Goal: Complete application form

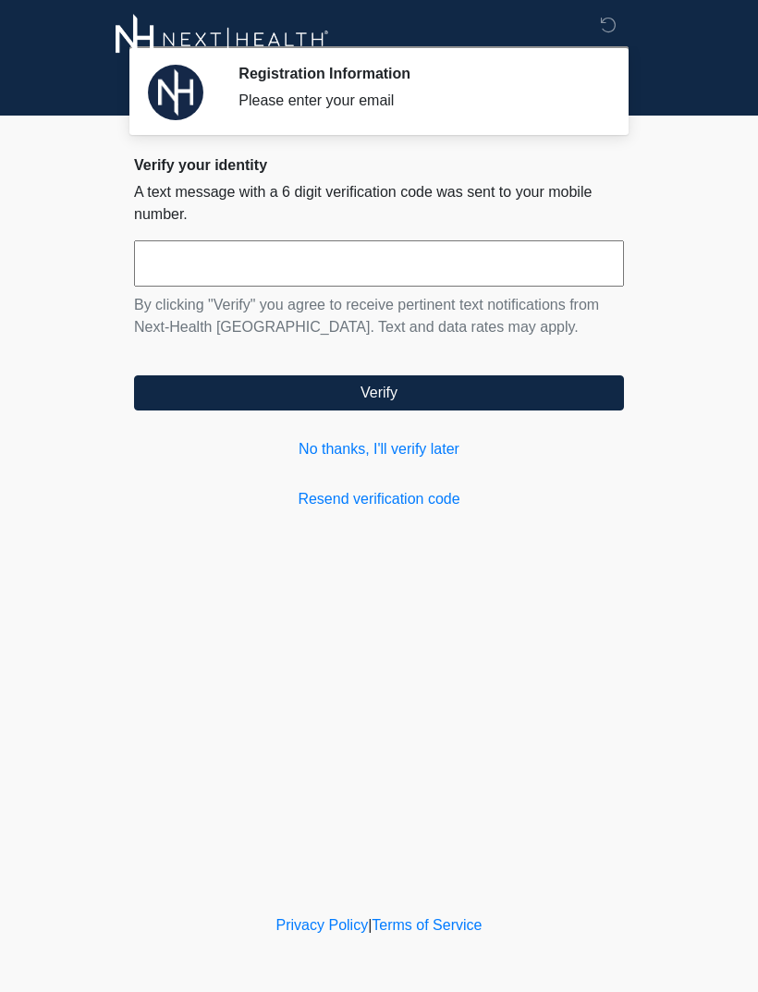
click at [394, 262] on input "text" at bounding box center [379, 263] width 490 height 46
type input "******"
click at [390, 399] on button "Verify" at bounding box center [379, 392] width 490 height 35
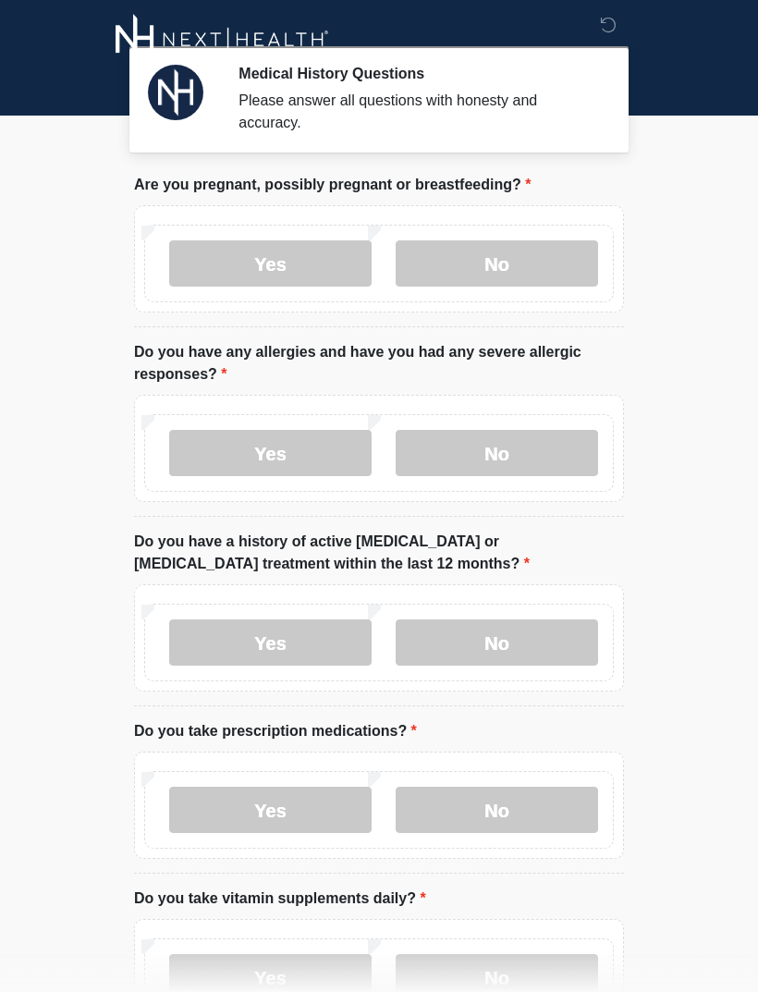
click at [521, 266] on label "No" at bounding box center [497, 263] width 203 height 46
click at [313, 458] on label "Yes" at bounding box center [270, 453] width 203 height 46
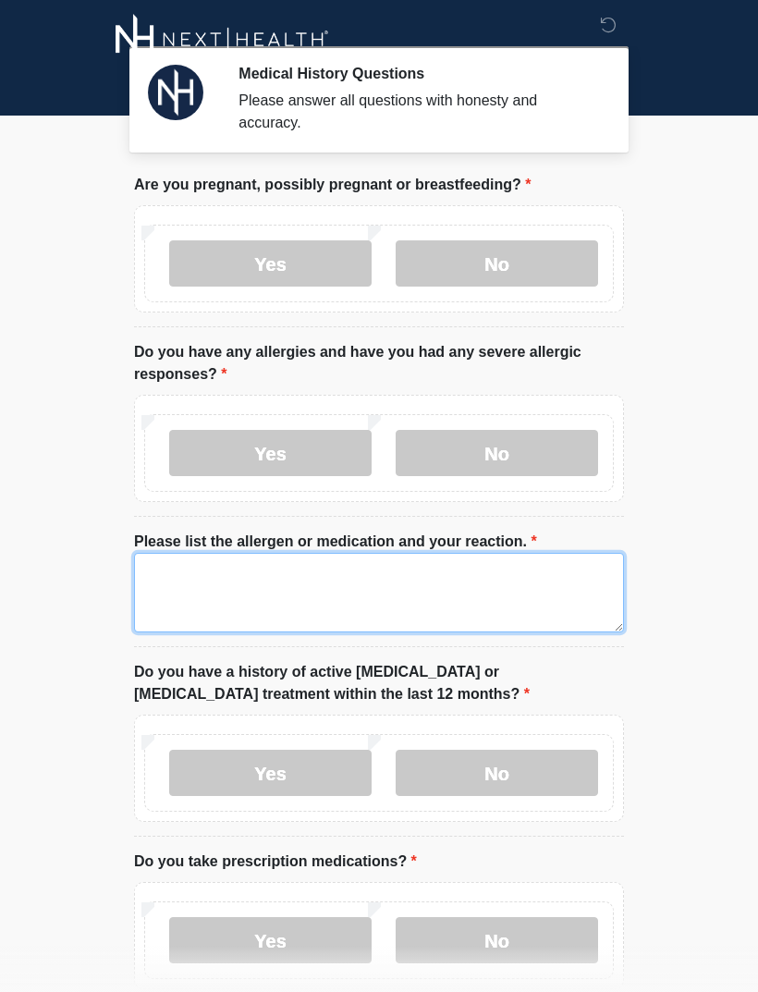
click at [346, 589] on textarea "Please list the allergen or medication and your reaction." at bounding box center [379, 593] width 490 height 80
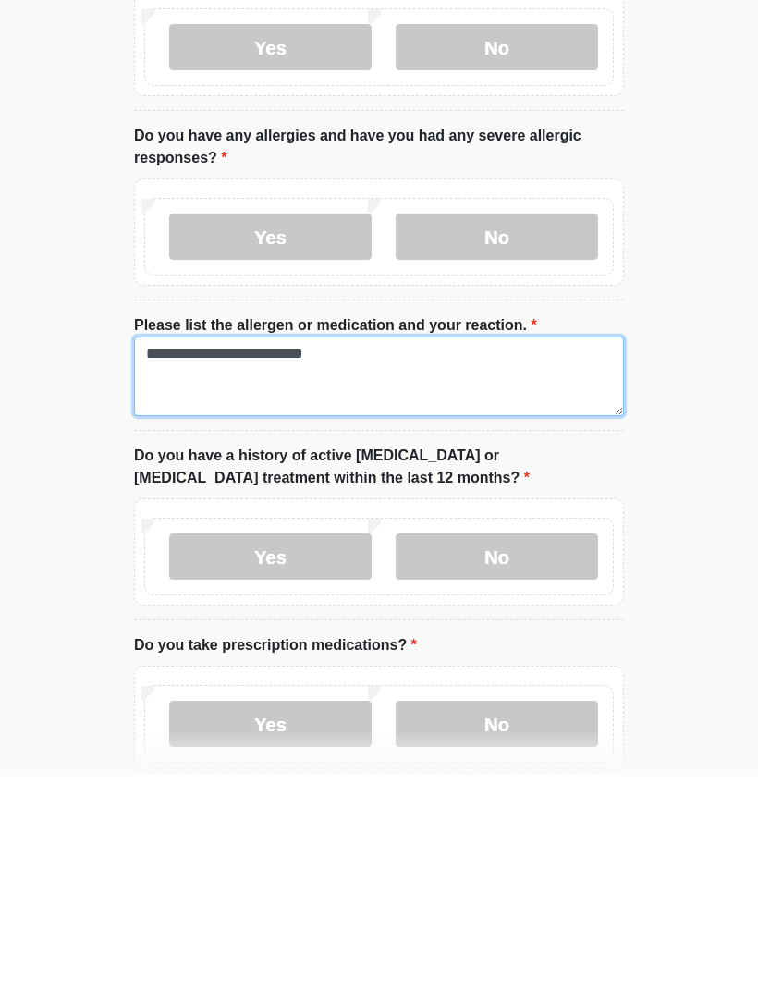
type textarea "**********"
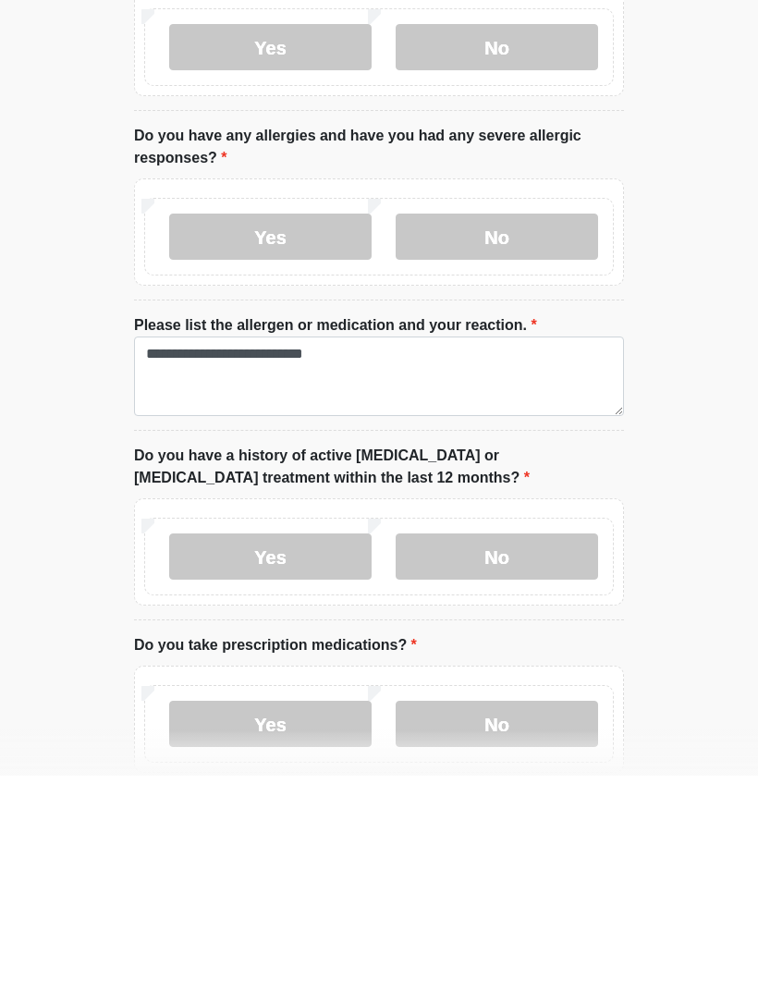
click at [487, 750] on label "No" at bounding box center [497, 773] width 203 height 46
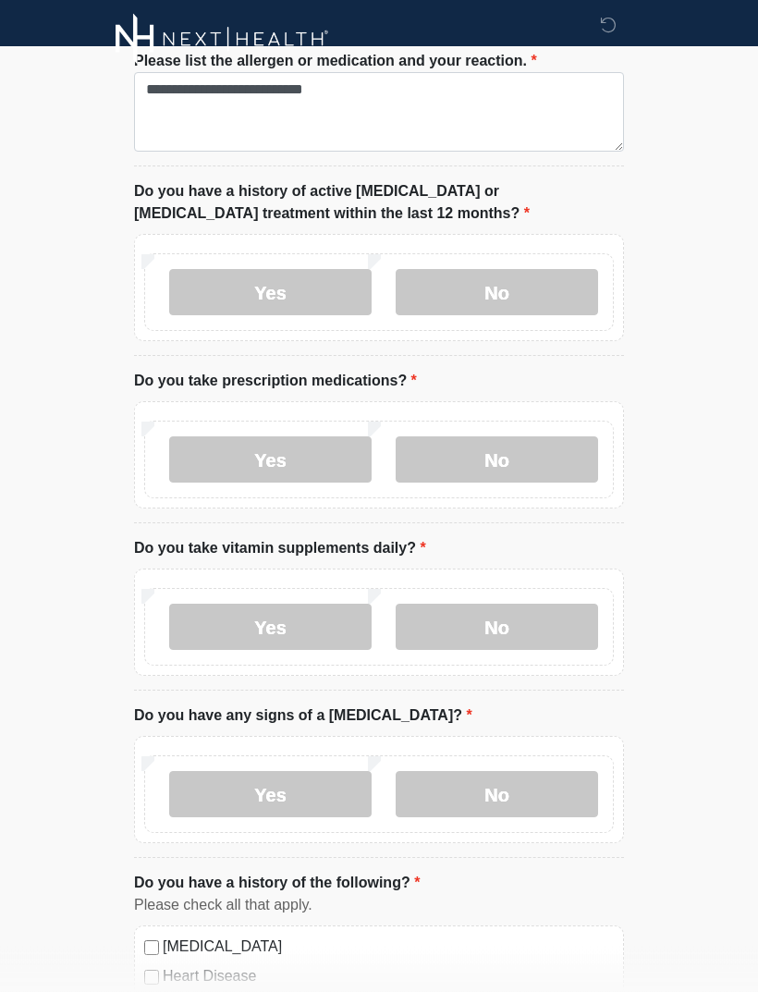
scroll to position [480, 0]
click at [343, 450] on label "Yes" at bounding box center [270, 460] width 203 height 46
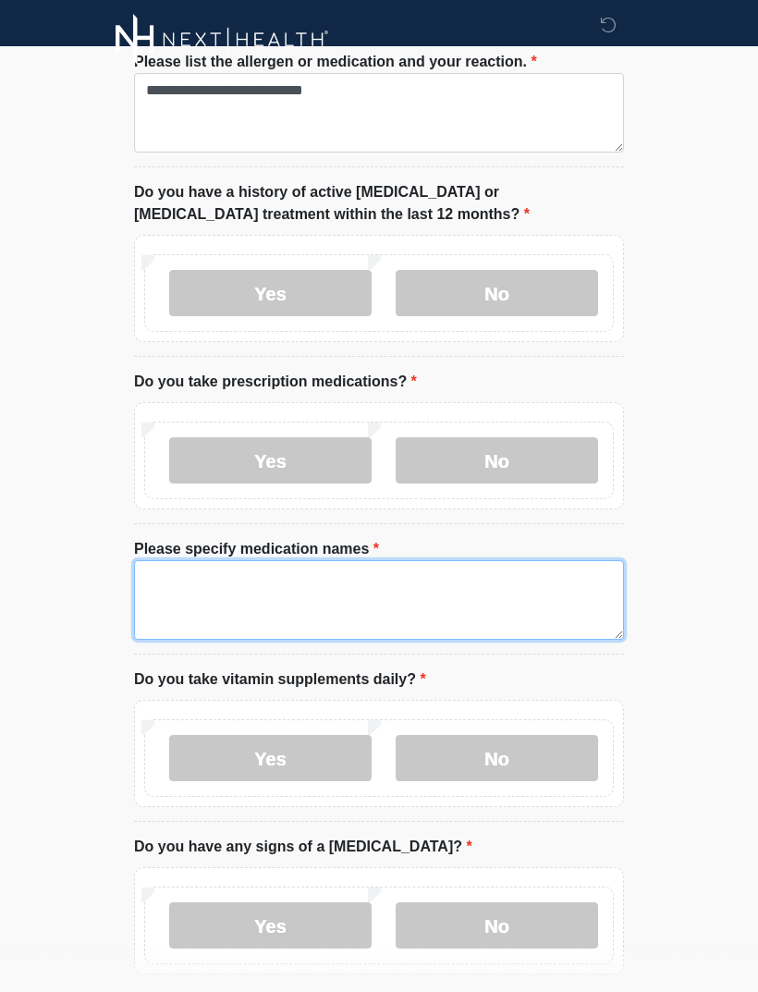
click at [425, 596] on textarea "Please specify medication names" at bounding box center [379, 600] width 490 height 80
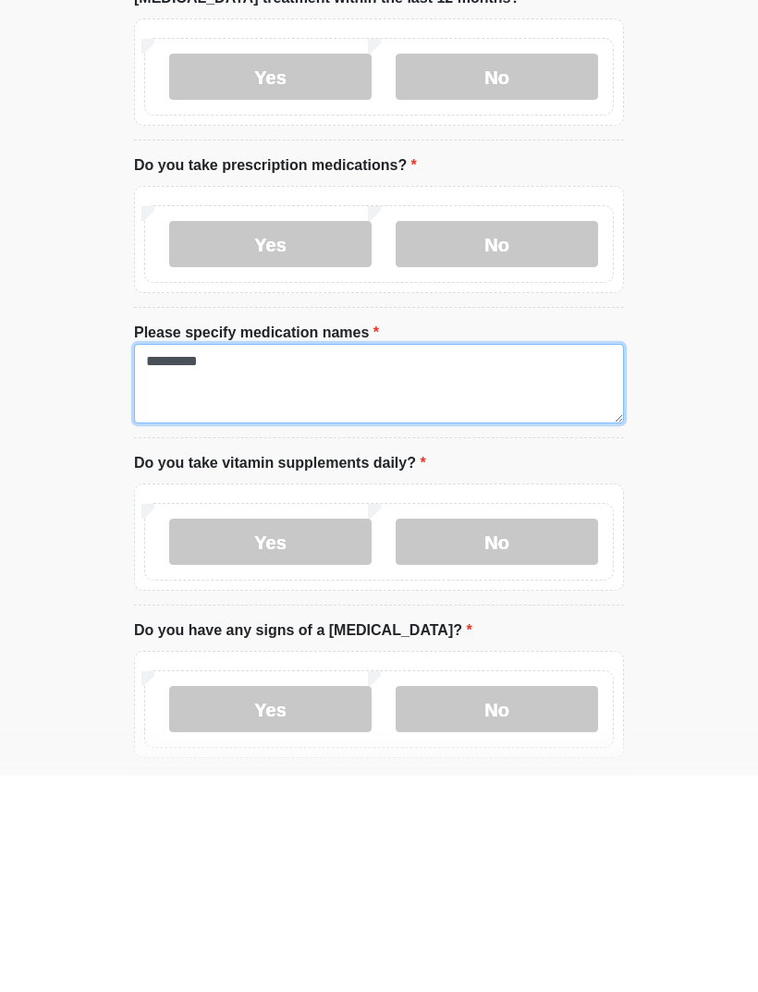
type textarea "*********"
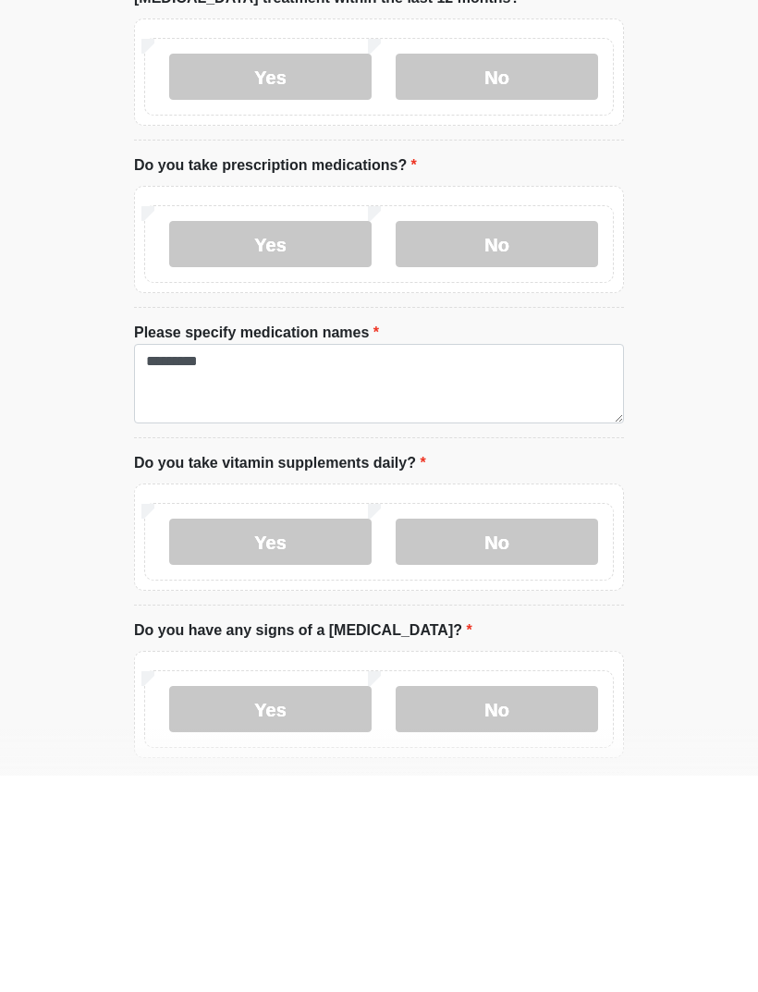
click at [317, 735] on label "Yes" at bounding box center [270, 758] width 203 height 46
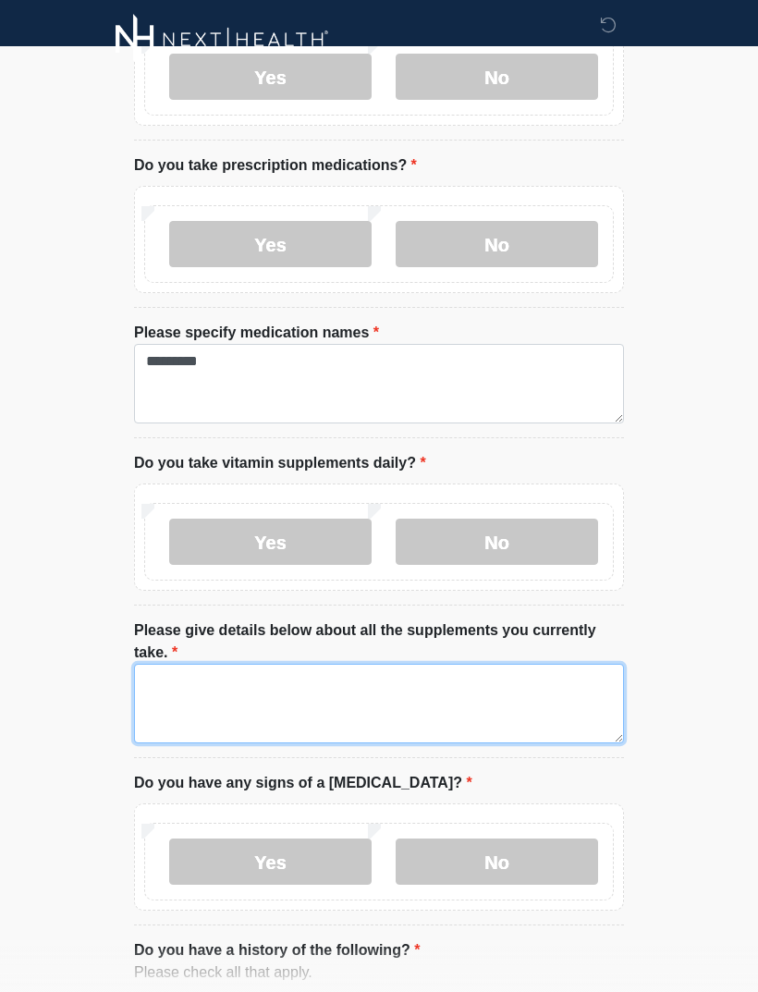
click at [387, 688] on textarea "Please give details below about all the supplements you currently take." at bounding box center [379, 704] width 490 height 80
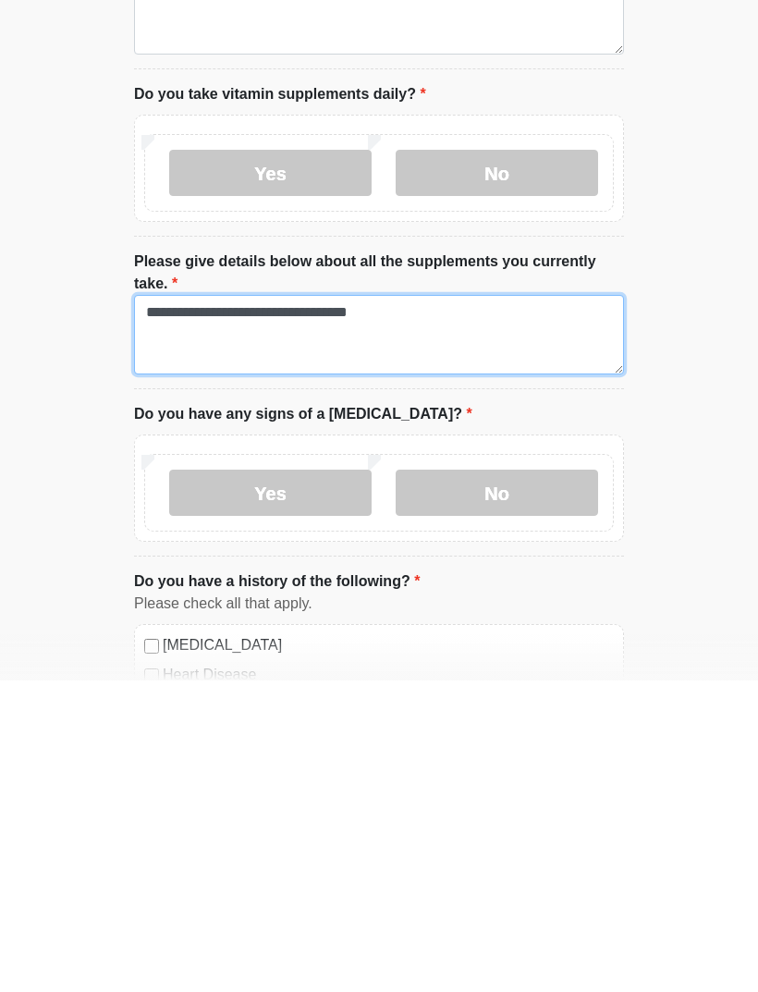
scroll to position [757, 0]
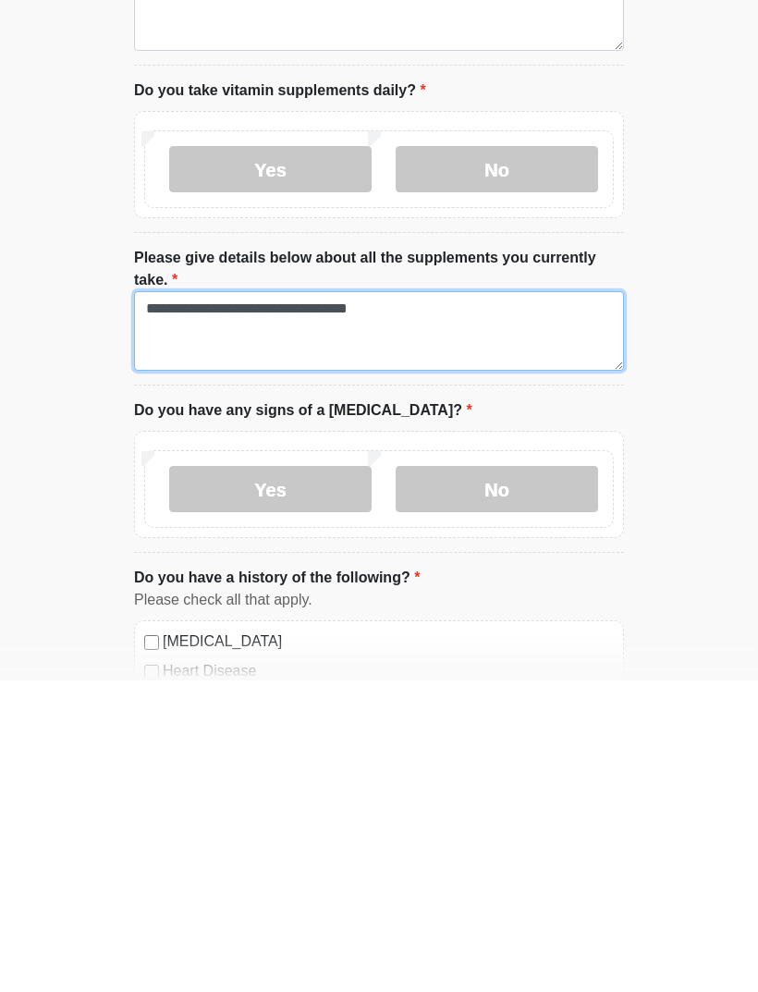
type textarea "**********"
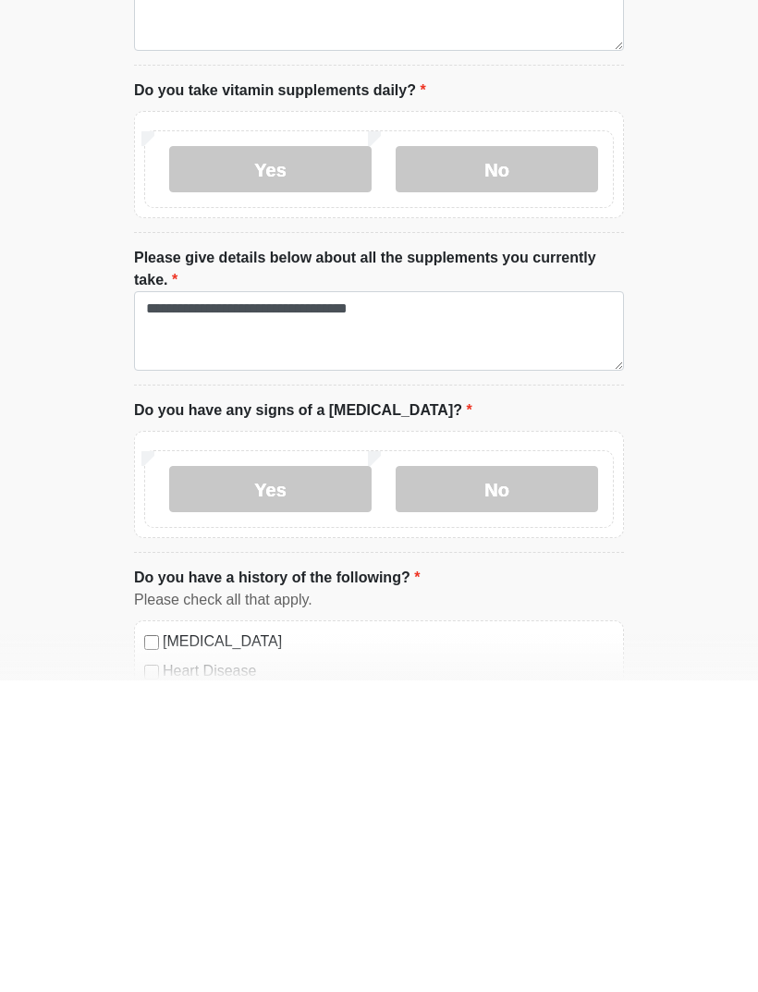
click at [507, 778] on label "No" at bounding box center [497, 801] width 203 height 46
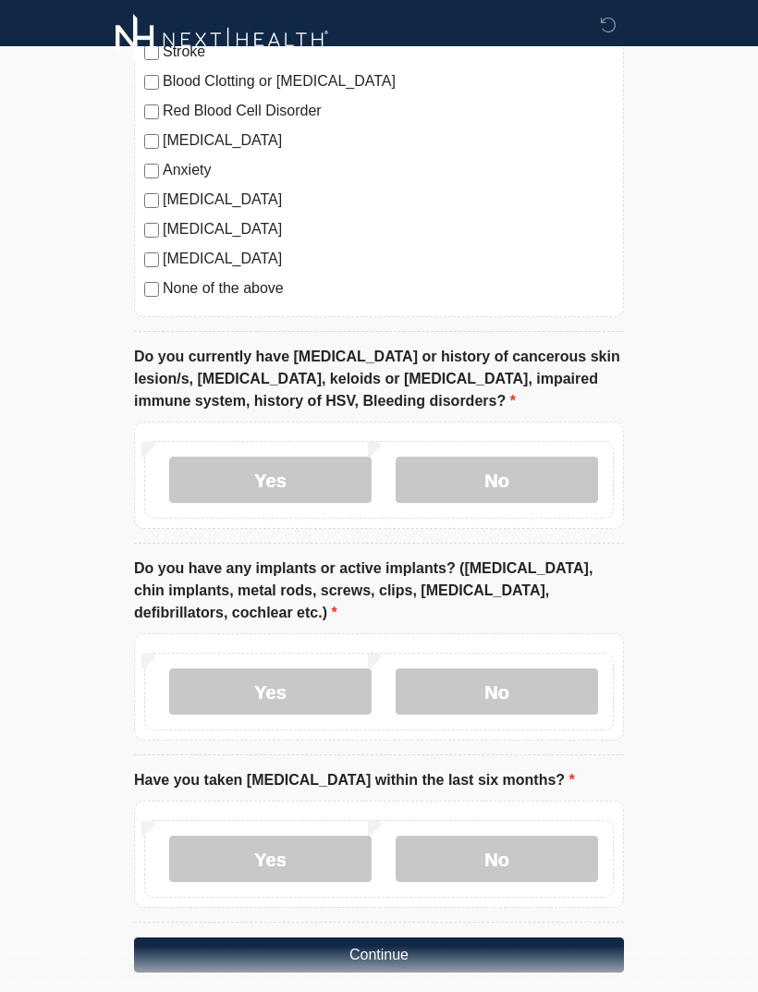
scroll to position [1764, 0]
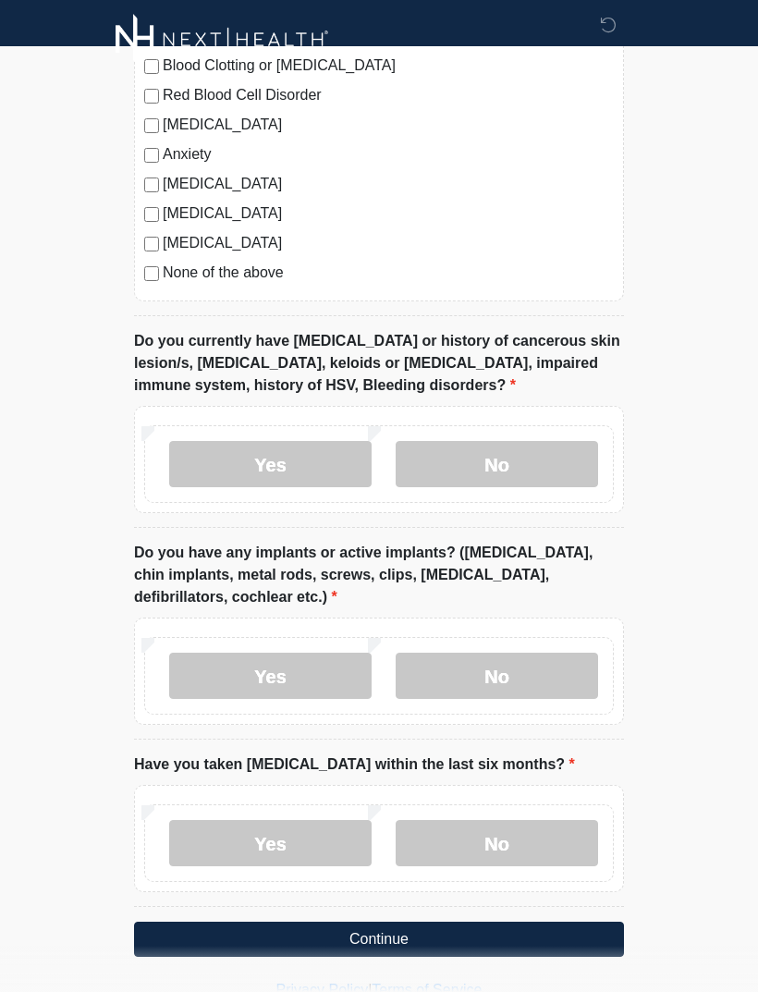
click at [521, 455] on label "No" at bounding box center [497, 464] width 203 height 46
click at [316, 670] on label "Yes" at bounding box center [270, 676] width 203 height 46
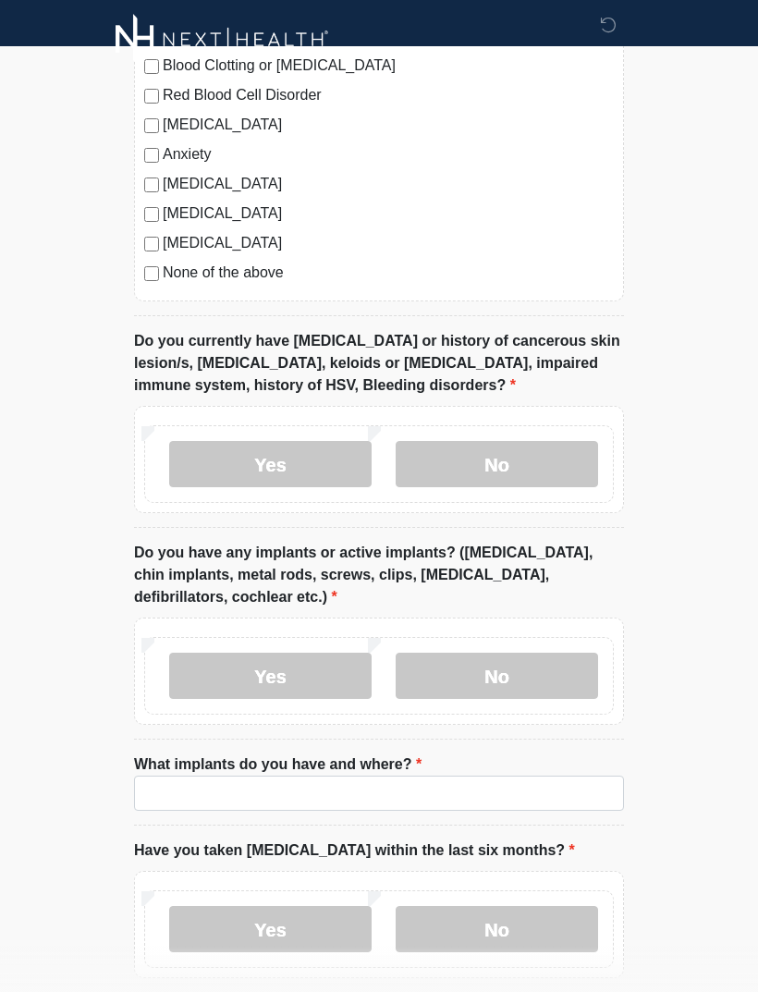
click at [354, 757] on label "What implants do you have and where?" at bounding box center [278, 765] width 288 height 22
click at [354, 776] on input "What implants do you have and where?" at bounding box center [379, 793] width 490 height 35
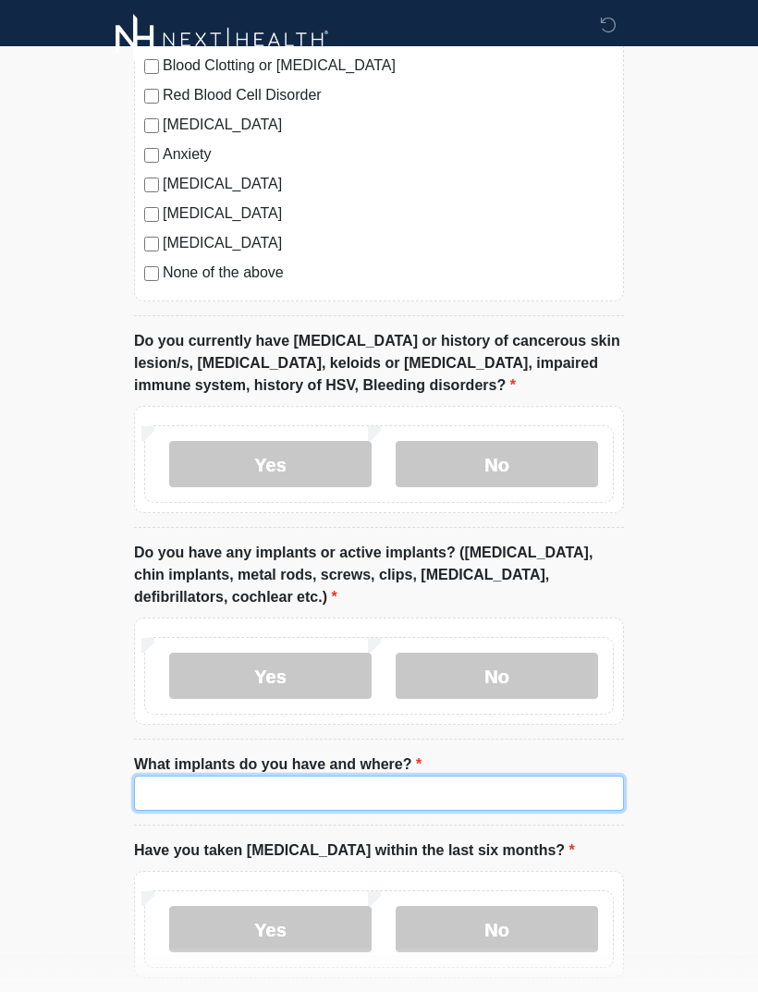
scroll to position [1908, 0]
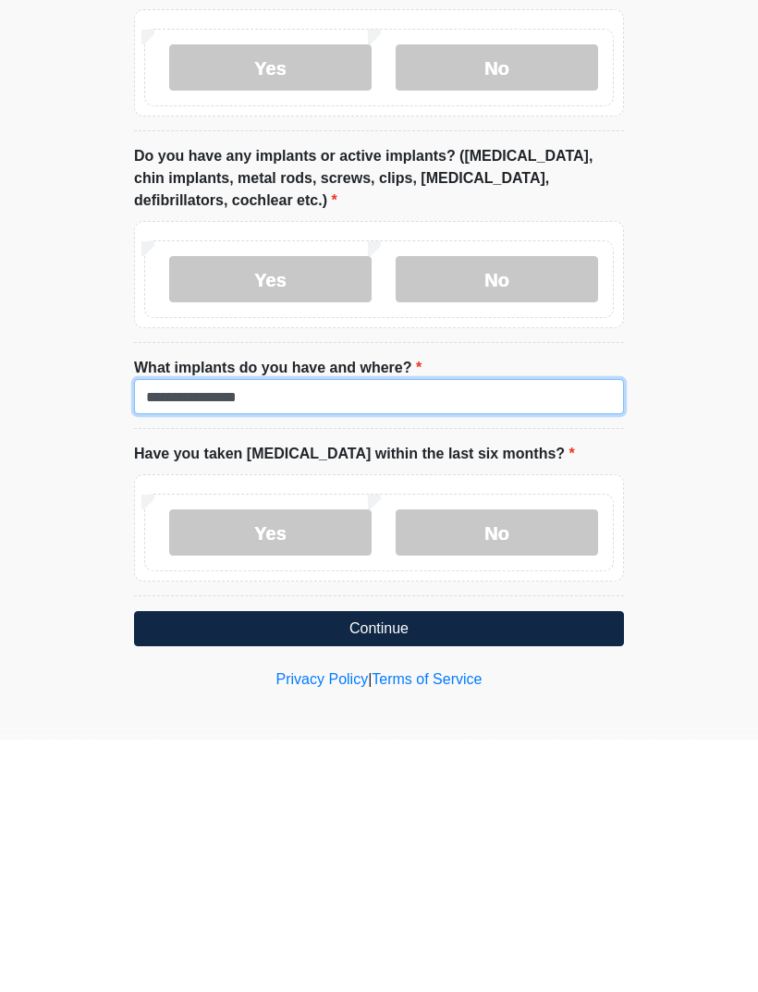
type input "**********"
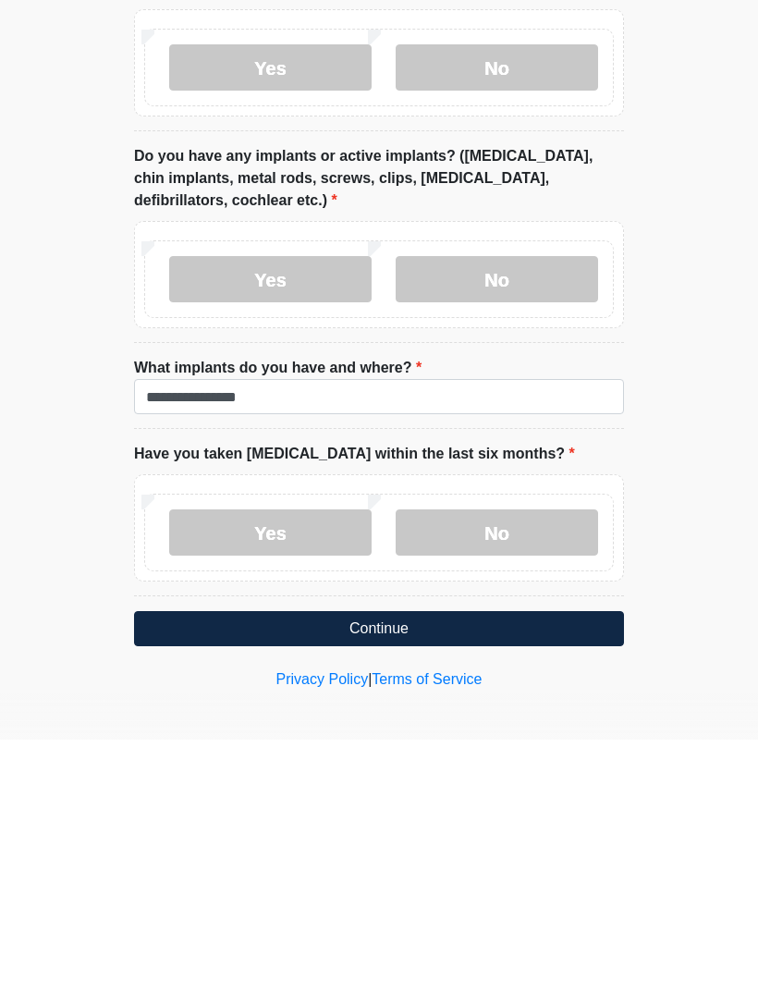
click at [512, 762] on label "No" at bounding box center [497, 785] width 203 height 46
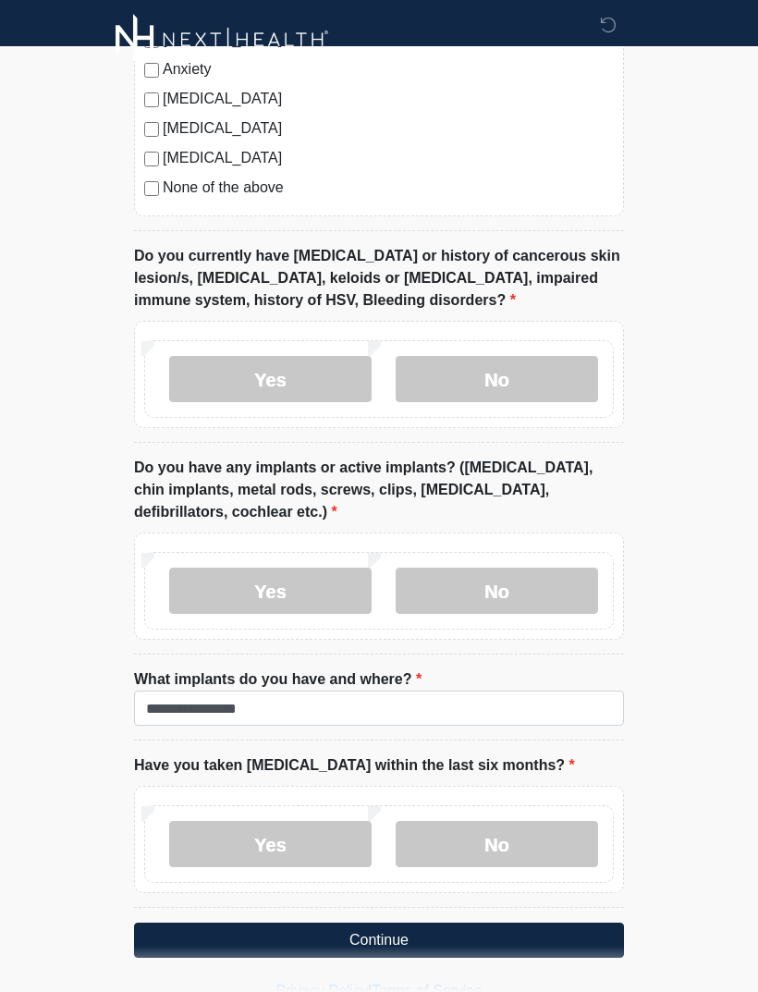
click at [490, 937] on button "Continue" at bounding box center [379, 940] width 490 height 35
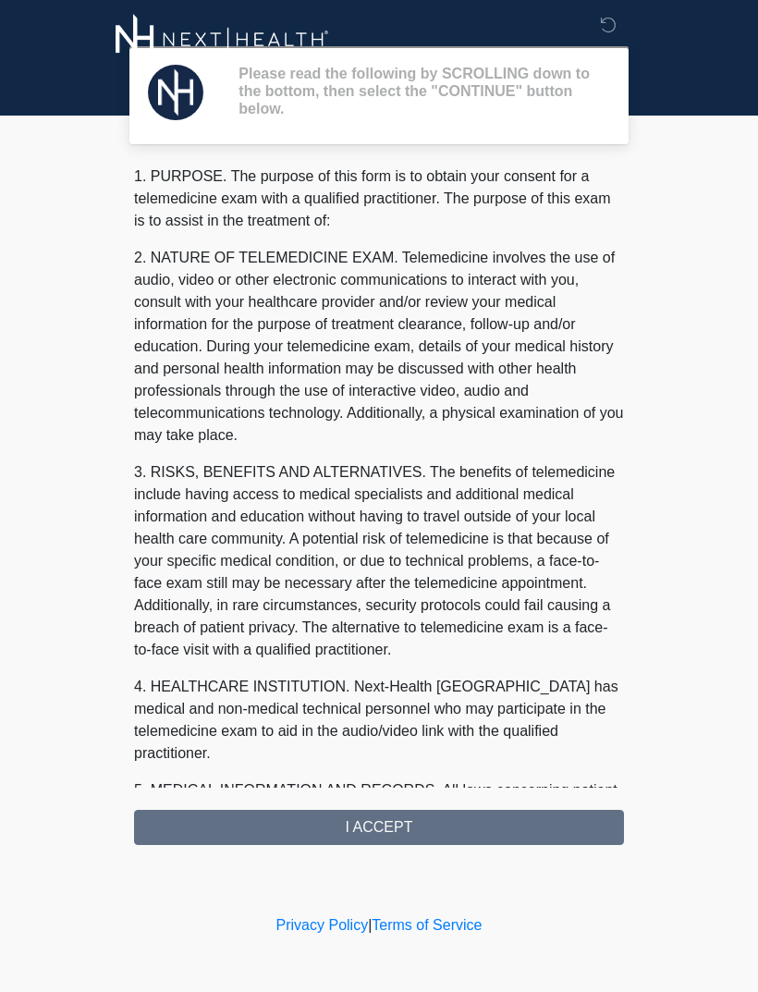
scroll to position [0, 0]
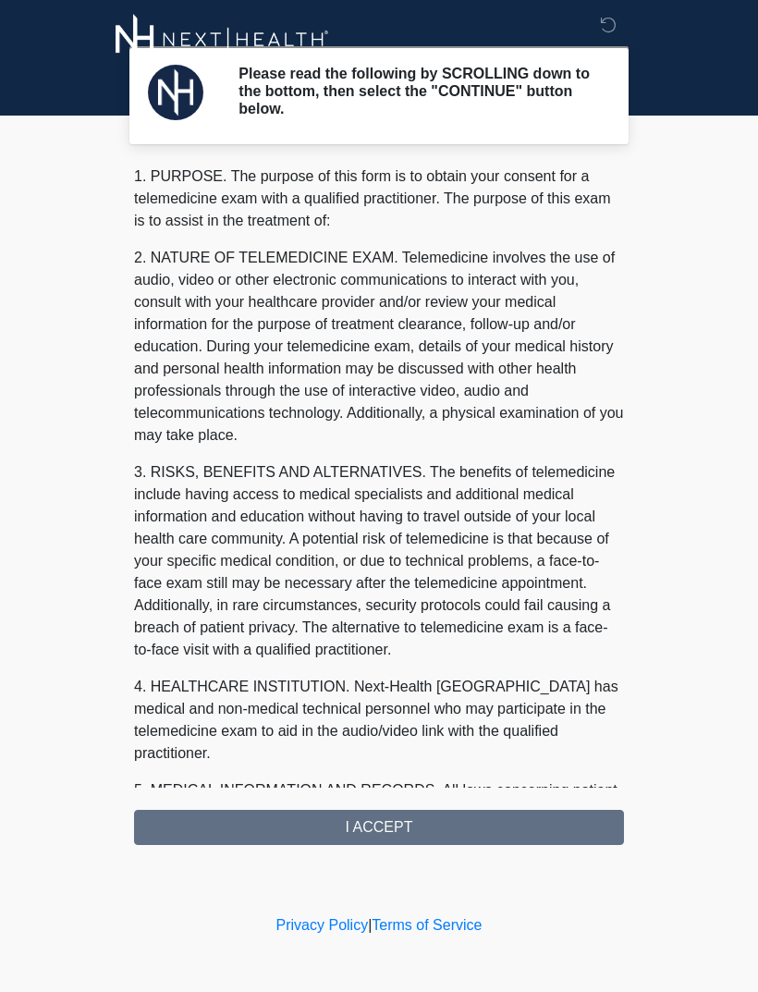
click at [450, 826] on div "1. PURPOSE. The purpose of this form is to obtain your consent for a telemedici…" at bounding box center [379, 506] width 490 height 680
click at [401, 829] on div "1. PURPOSE. The purpose of this form is to obtain your consent for a telemedici…" at bounding box center [379, 506] width 490 height 680
click at [376, 832] on div "1. PURPOSE. The purpose of this form is to obtain your consent for a telemedici…" at bounding box center [379, 506] width 490 height 680
click at [383, 830] on div "1. PURPOSE. The purpose of this form is to obtain your consent for a telemedici…" at bounding box center [379, 506] width 490 height 680
click at [464, 833] on div "1. PURPOSE. The purpose of this form is to obtain your consent for a telemedici…" at bounding box center [379, 506] width 490 height 680
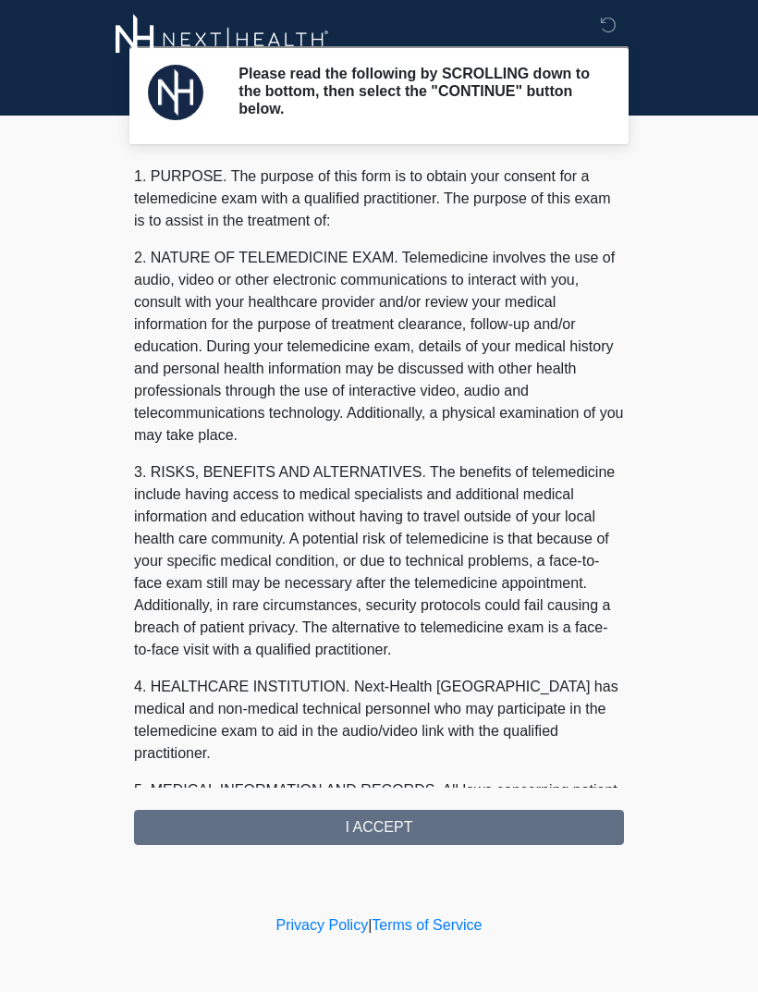
click at [398, 829] on div "1. PURPOSE. The purpose of this form is to obtain your consent for a telemedici…" at bounding box center [379, 506] width 490 height 680
click at [389, 844] on div "‎ ‎ ‎ Please read the following by SCROLLING down to the bottom, then select th…" at bounding box center [379, 455] width 555 height 874
click at [424, 836] on div "1. PURPOSE. The purpose of this form is to obtain your consent for a telemedici…" at bounding box center [379, 506] width 490 height 680
click at [423, 835] on div "1. PURPOSE. The purpose of this form is to obtain your consent for a telemedici…" at bounding box center [379, 506] width 490 height 680
click at [416, 835] on div "1. PURPOSE. The purpose of this form is to obtain your consent for a telemedici…" at bounding box center [379, 506] width 490 height 680
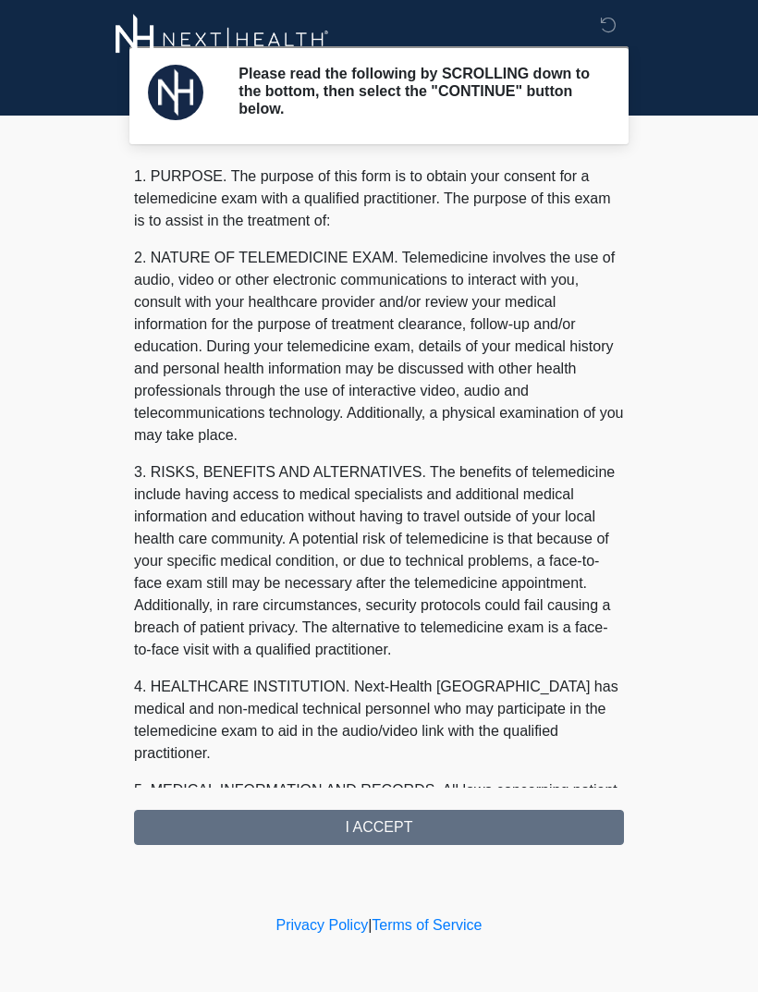
click at [417, 835] on div "1. PURPOSE. The purpose of this form is to obtain your consent for a telemedici…" at bounding box center [379, 506] width 490 height 680
click at [417, 834] on div "1. PURPOSE. The purpose of this form is to obtain your consent for a telemedici…" at bounding box center [379, 506] width 490 height 680
click at [403, 838] on div "1. PURPOSE. The purpose of this form is to obtain your consent for a telemedici…" at bounding box center [379, 506] width 490 height 680
click at [413, 835] on div "1. PURPOSE. The purpose of this form is to obtain your consent for a telemedici…" at bounding box center [379, 506] width 490 height 680
click at [344, 834] on div "1. PURPOSE. The purpose of this form is to obtain your consent for a telemedici…" at bounding box center [379, 506] width 490 height 680
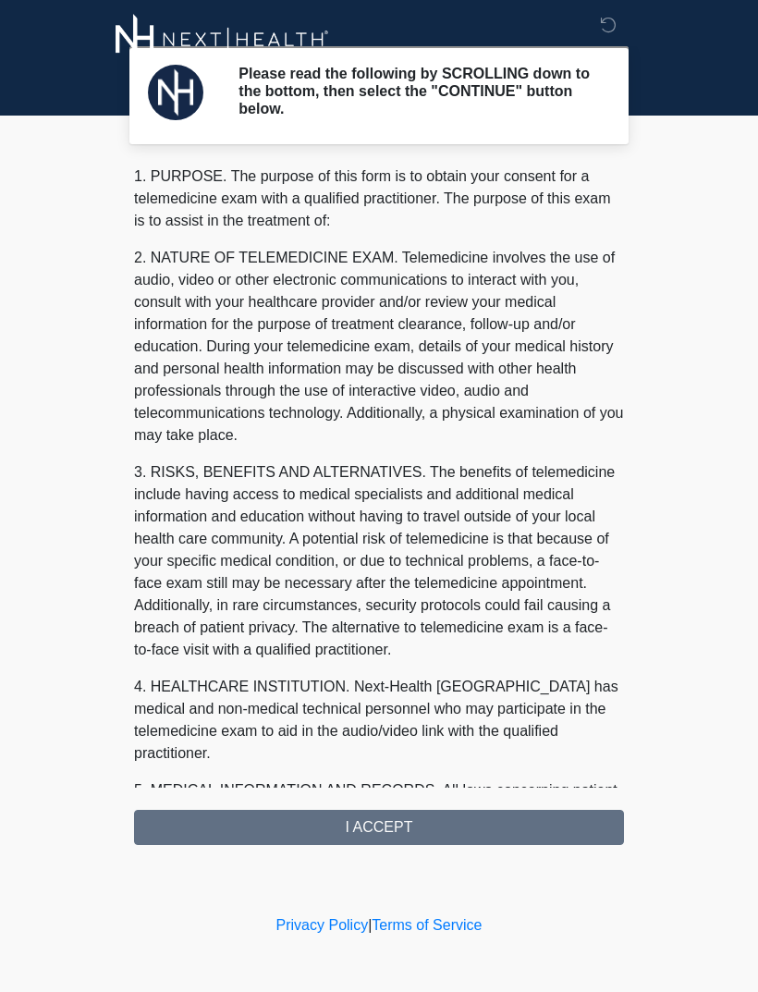
click at [453, 844] on div "‎ ‎ ‎ Please read the following by SCROLLING down to the bottom, then select th…" at bounding box center [379, 455] width 555 height 874
click at [426, 823] on div "1. PURPOSE. The purpose of this form is to obtain your consent for a telemedici…" at bounding box center [379, 506] width 490 height 680
click at [393, 839] on div "1. PURPOSE. The purpose of this form is to obtain your consent for a telemedici…" at bounding box center [379, 506] width 490 height 680
click at [382, 854] on div "‎ ‎ ‎ Please read the following by SCROLLING down to the bottom, then select th…" at bounding box center [379, 455] width 555 height 874
click at [406, 851] on div "‎ ‎ ‎ Please read the following by SCROLLING down to the bottom, then select th…" at bounding box center [379, 455] width 555 height 874
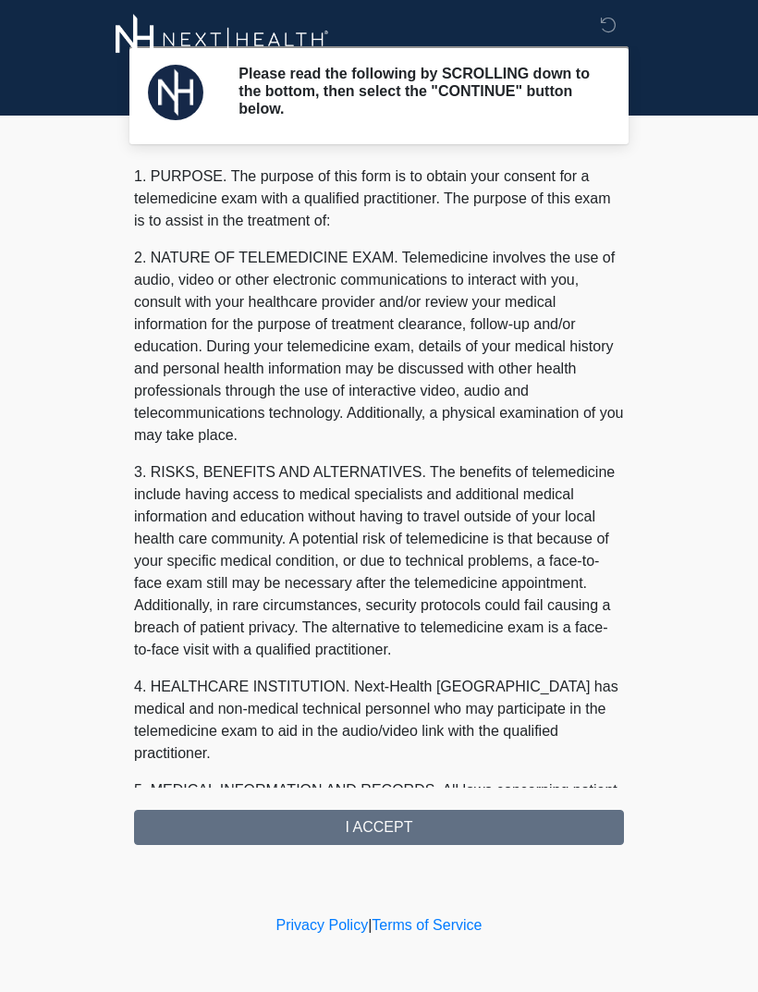
click at [428, 840] on div "1. PURPOSE. The purpose of this form is to obtain your consent for a telemedici…" at bounding box center [379, 506] width 490 height 680
click at [427, 839] on div "1. PURPOSE. The purpose of this form is to obtain your consent for a telemedici…" at bounding box center [379, 506] width 490 height 680
click at [375, 831] on div "1. PURPOSE. The purpose of this form is to obtain your consent for a telemedici…" at bounding box center [379, 506] width 490 height 680
click at [375, 830] on div "1. PURPOSE. The purpose of this form is to obtain your consent for a telemedici…" at bounding box center [379, 506] width 490 height 680
click at [369, 844] on div "‎ ‎ ‎ Please read the following by SCROLLING down to the bottom, then select th…" at bounding box center [379, 455] width 555 height 874
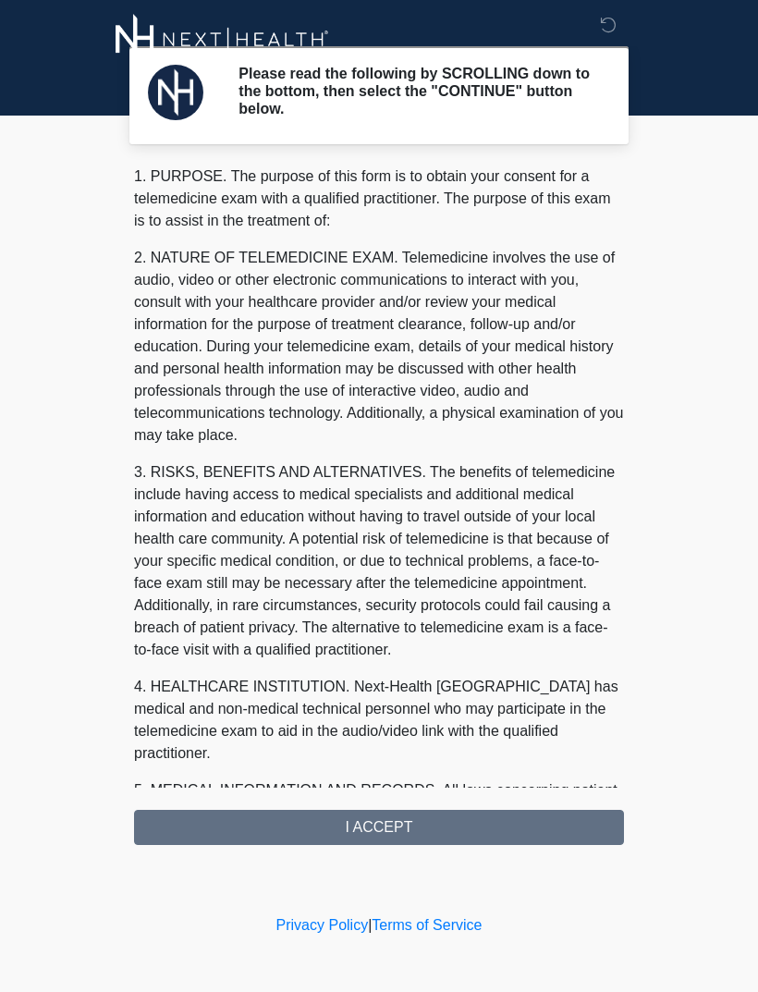
click at [368, 844] on div "‎ ‎ ‎ Please read the following by SCROLLING down to the bottom, then select th…" at bounding box center [379, 455] width 555 height 874
click at [421, 825] on div "1. PURPOSE. The purpose of this form is to obtain your consent for a telemedici…" at bounding box center [379, 506] width 490 height 680
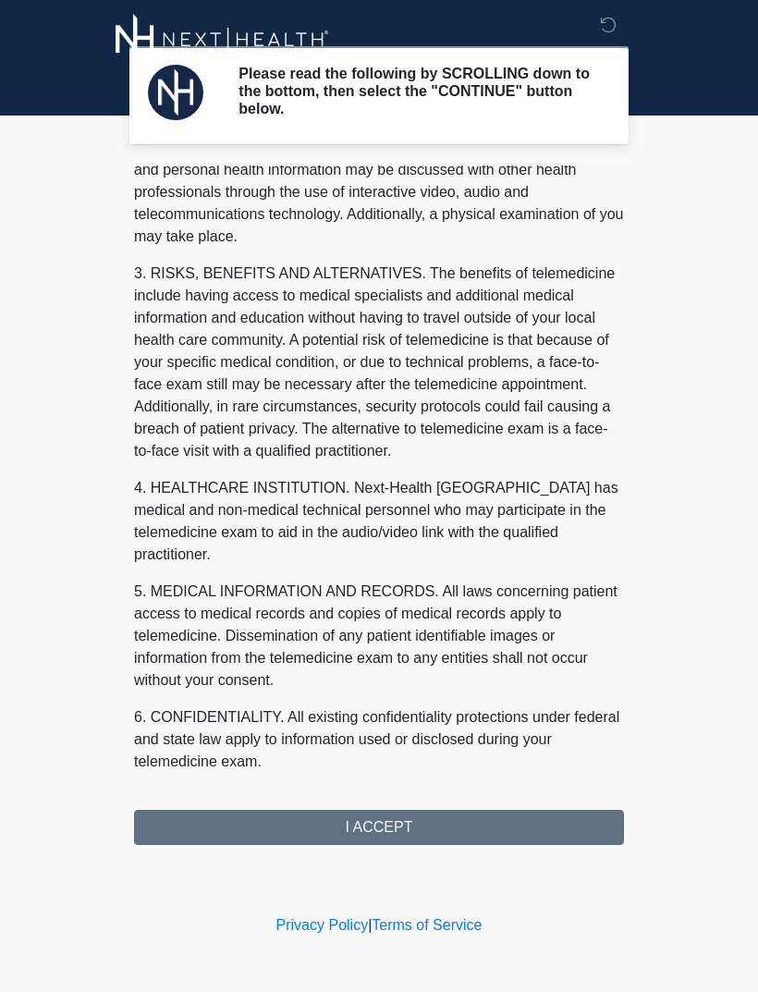
scroll to position [278, 0]
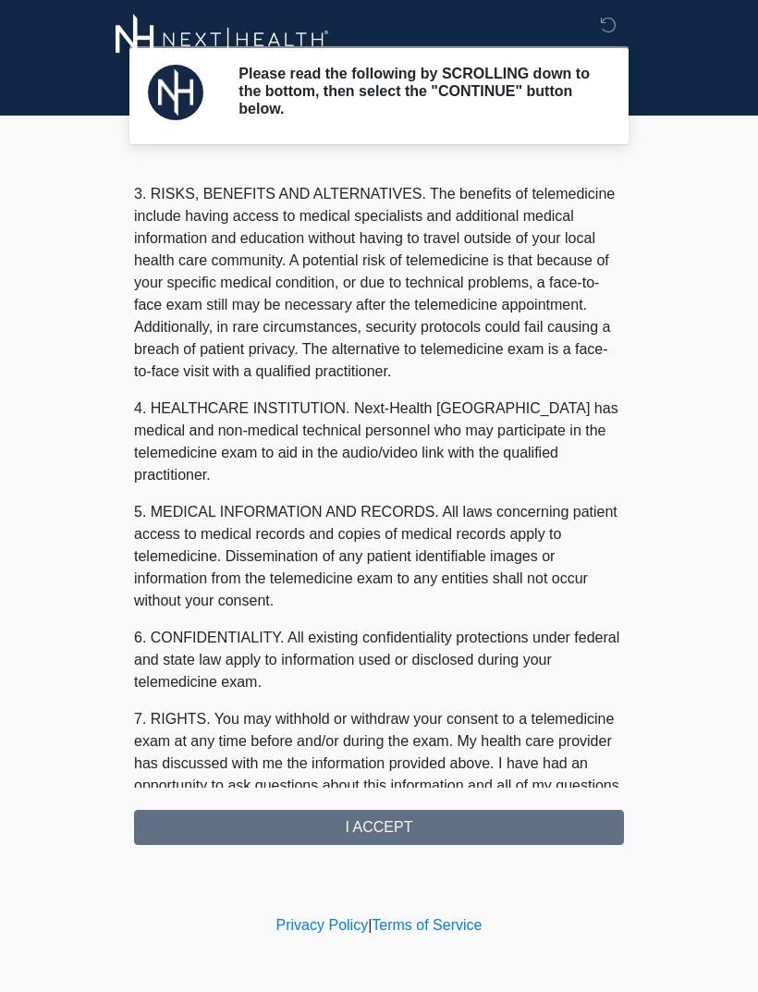
click at [391, 844] on div "‎ ‎ ‎ Please read the following by SCROLLING down to the bottom, then select th…" at bounding box center [379, 455] width 555 height 874
click at [382, 835] on div "1. PURPOSE. The purpose of this form is to obtain your consent for a telemedici…" at bounding box center [379, 506] width 490 height 680
click at [399, 833] on div "1. PURPOSE. The purpose of this form is to obtain your consent for a telemedici…" at bounding box center [379, 506] width 490 height 680
click at [356, 851] on div "‎ ‎ ‎ Please read the following by SCROLLING down to the bottom, then select th…" at bounding box center [379, 455] width 555 height 874
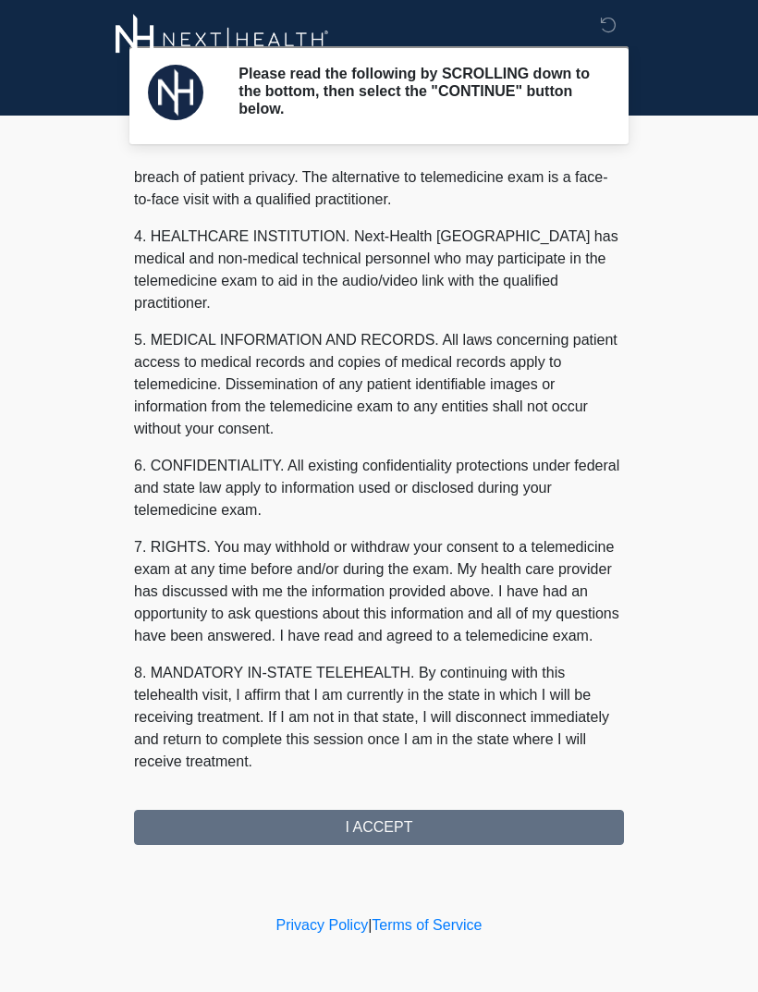
scroll to position [473, 0]
click at [532, 831] on button "I ACCEPT" at bounding box center [379, 827] width 490 height 35
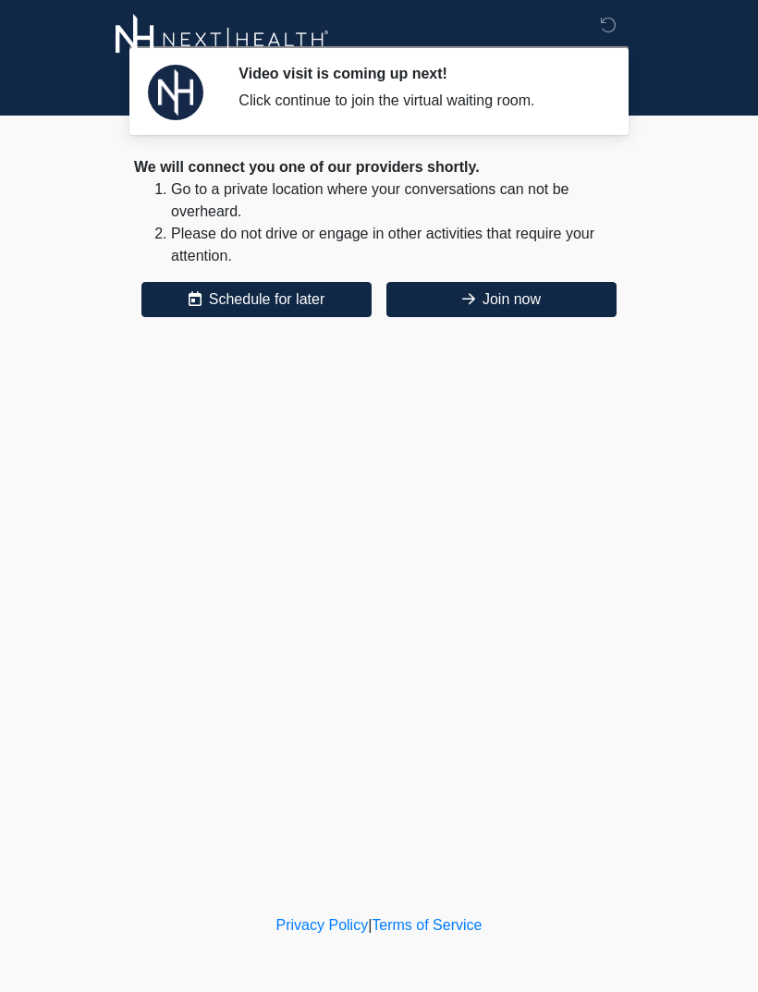
click at [542, 312] on button "Join now" at bounding box center [502, 299] width 230 height 35
